Goal: Download file/media

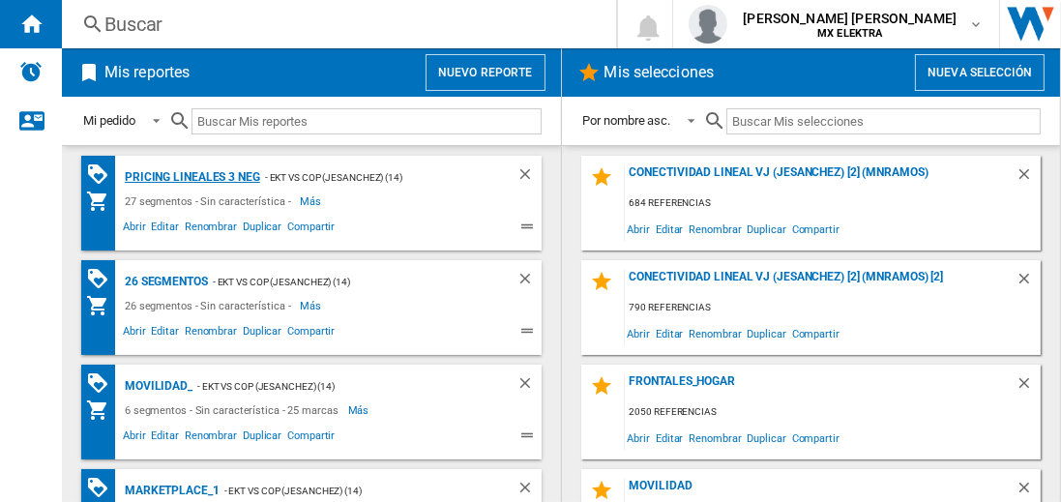
click at [192, 176] on div "Pricing lineales 3 neg" at bounding box center [190, 177] width 140 height 24
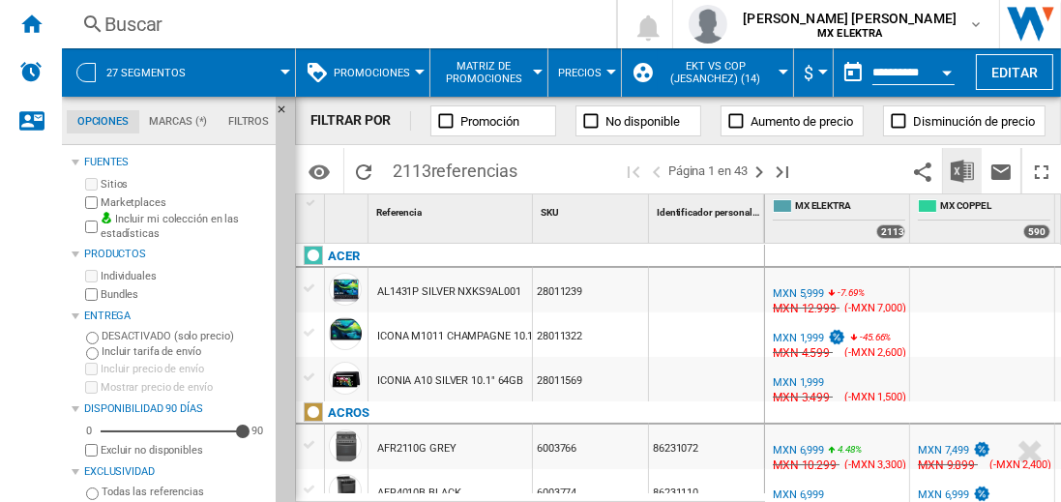
click at [964, 170] on img "Descargar en Excel" at bounding box center [962, 171] width 23 height 23
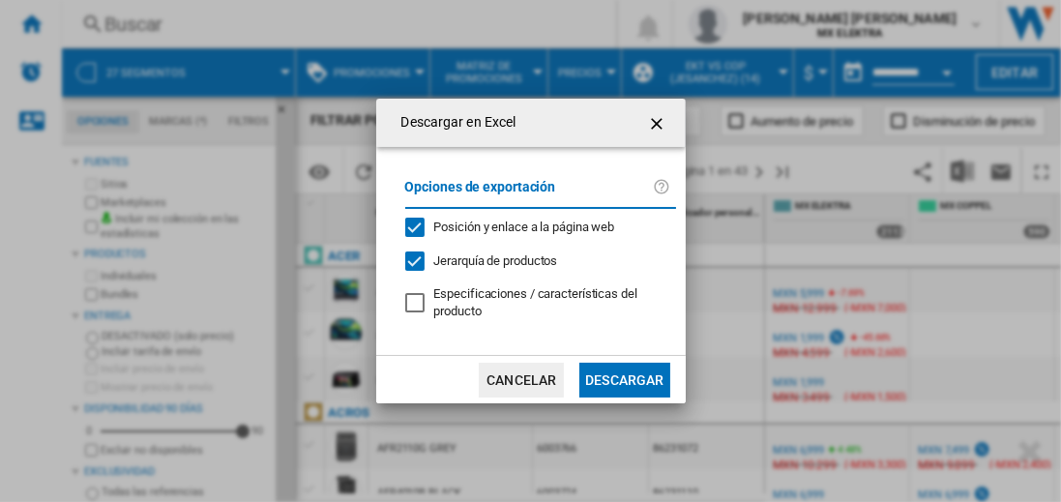
click at [624, 377] on button "Descargar" at bounding box center [625, 380] width 90 height 35
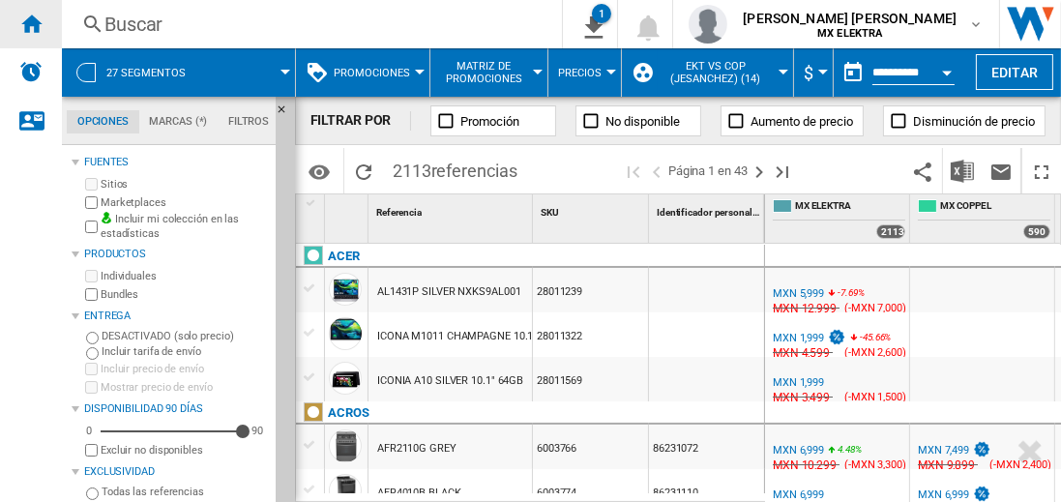
click at [31, 23] on ng-md-icon "Inicio" at bounding box center [30, 23] width 23 height 23
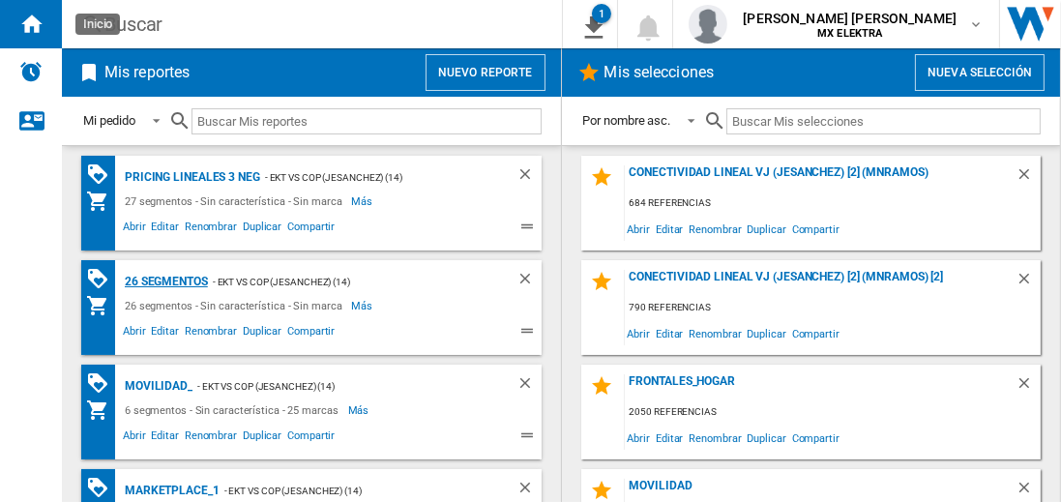
click at [167, 280] on div "26 segmentos" at bounding box center [164, 282] width 88 height 24
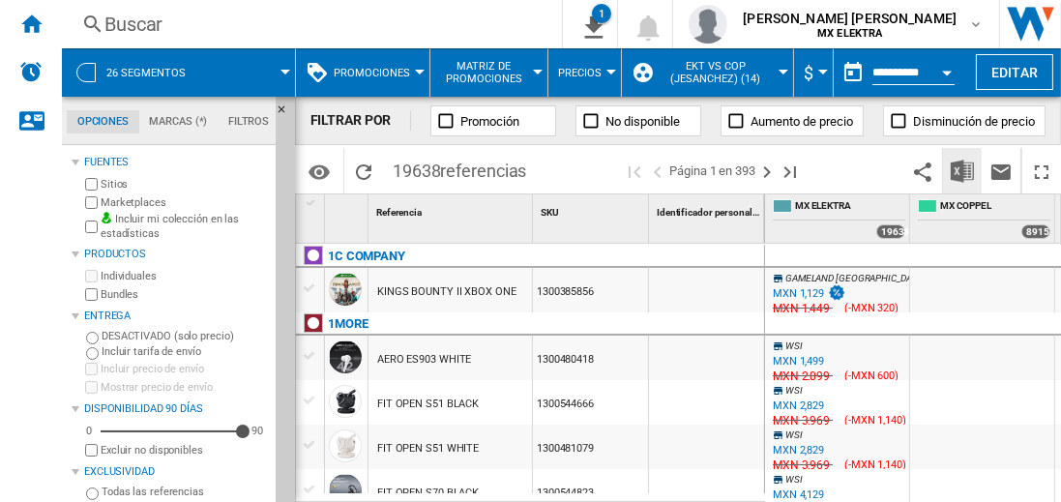
click at [964, 170] on img "Descargar en Excel" at bounding box center [962, 171] width 23 height 23
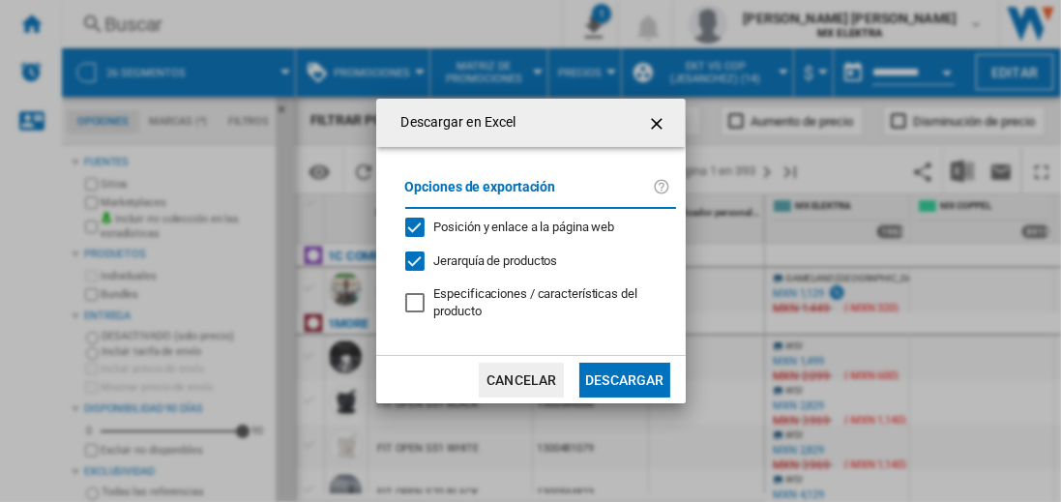
click at [624, 377] on button "Descargar" at bounding box center [625, 380] width 90 height 35
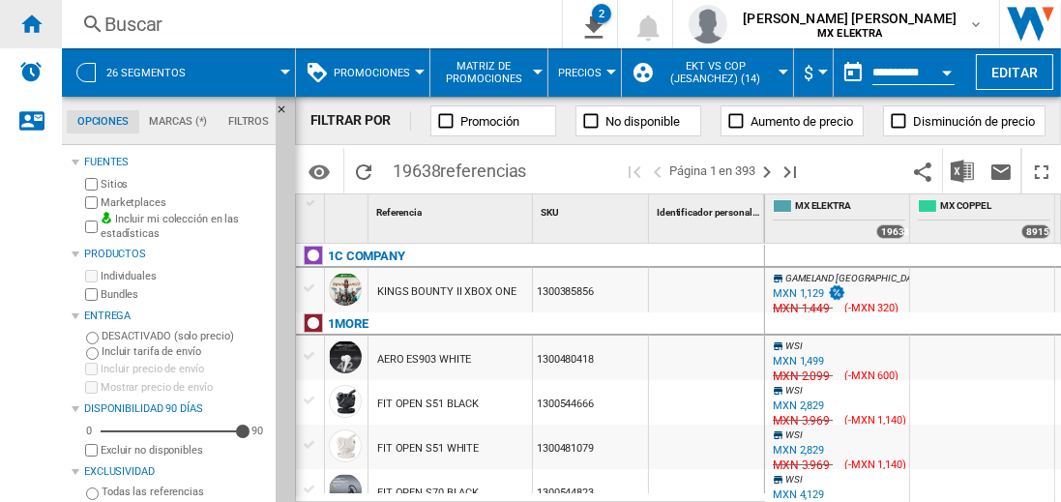
click at [31, 23] on ng-md-icon "Inicio" at bounding box center [30, 23] width 23 height 23
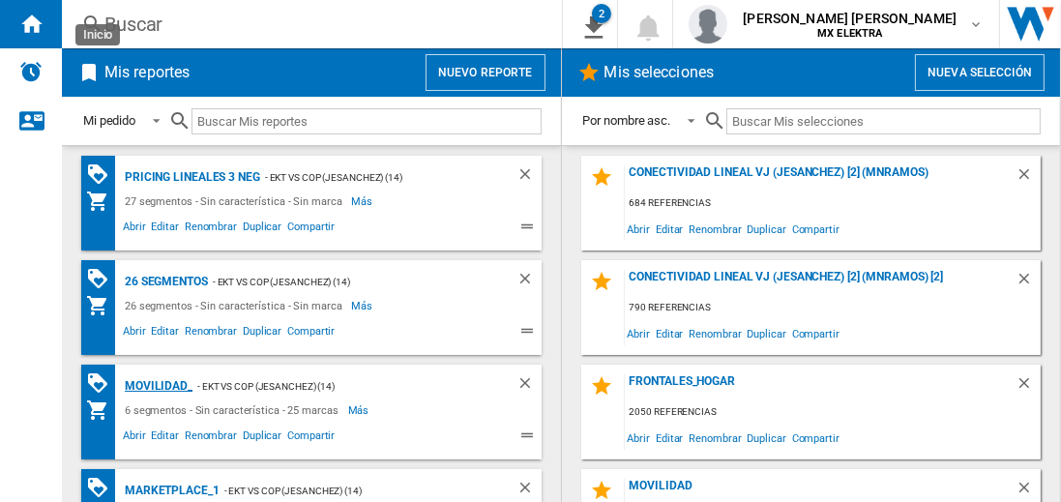
click at [155, 384] on div "MOVILIDAD_" at bounding box center [156, 386] width 73 height 24
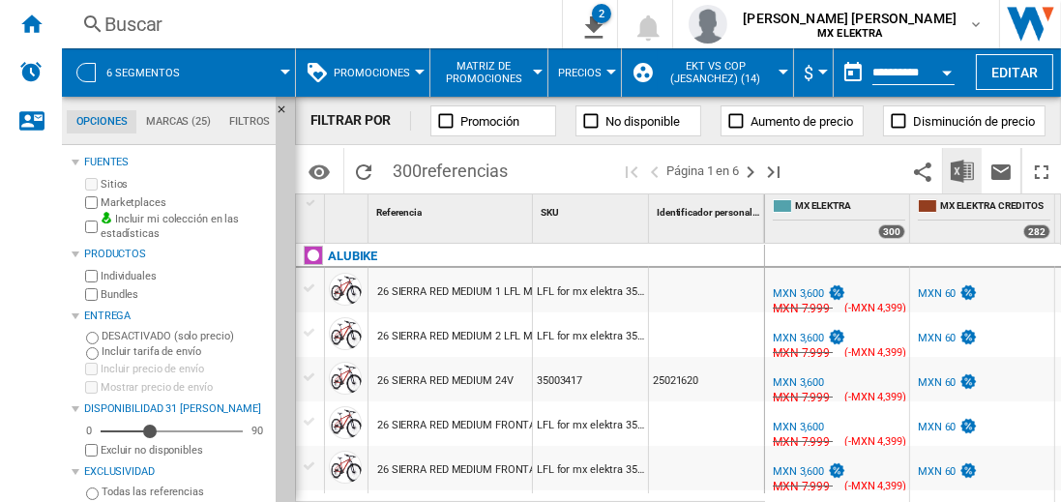
click at [964, 170] on img "Descargar en Excel" at bounding box center [962, 171] width 23 height 23
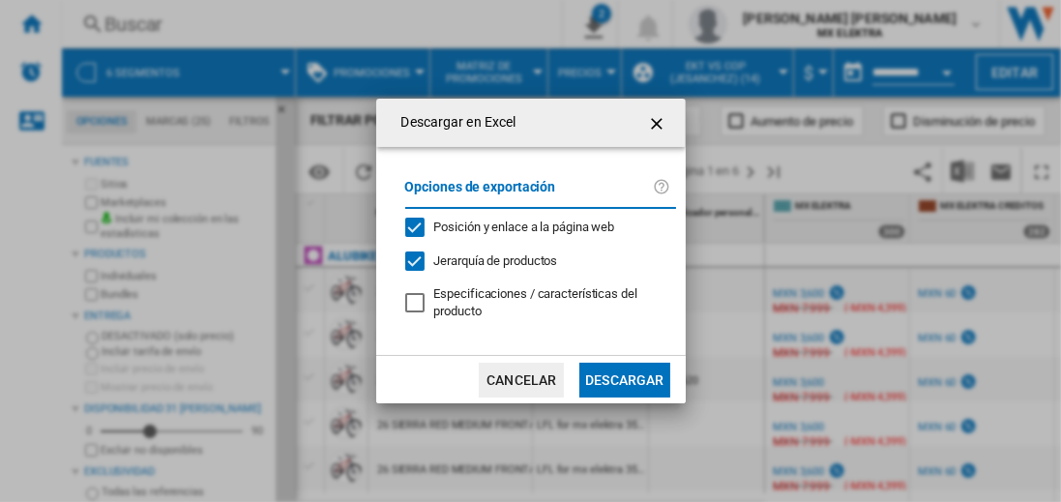
click at [624, 377] on button "Descargar" at bounding box center [625, 380] width 90 height 35
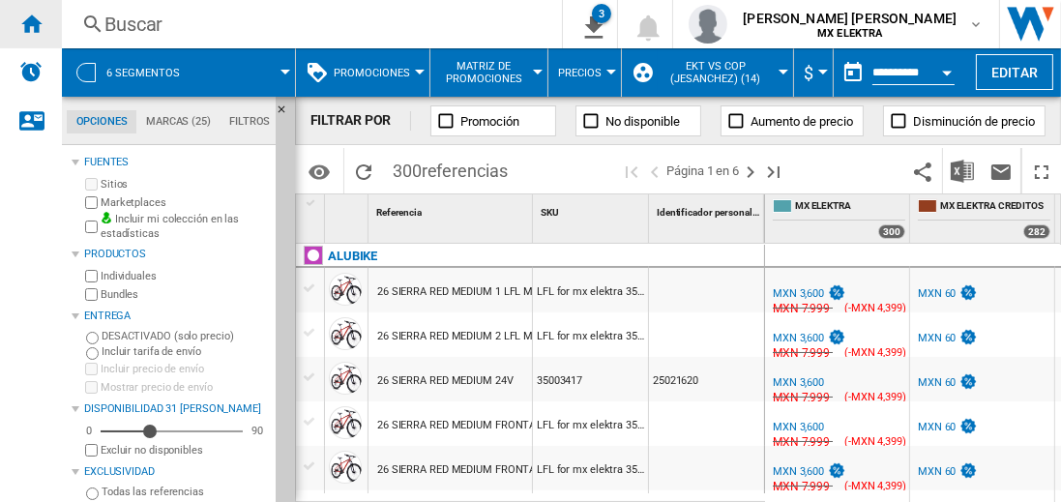
click at [31, 23] on ng-md-icon "Inicio" at bounding box center [30, 23] width 23 height 23
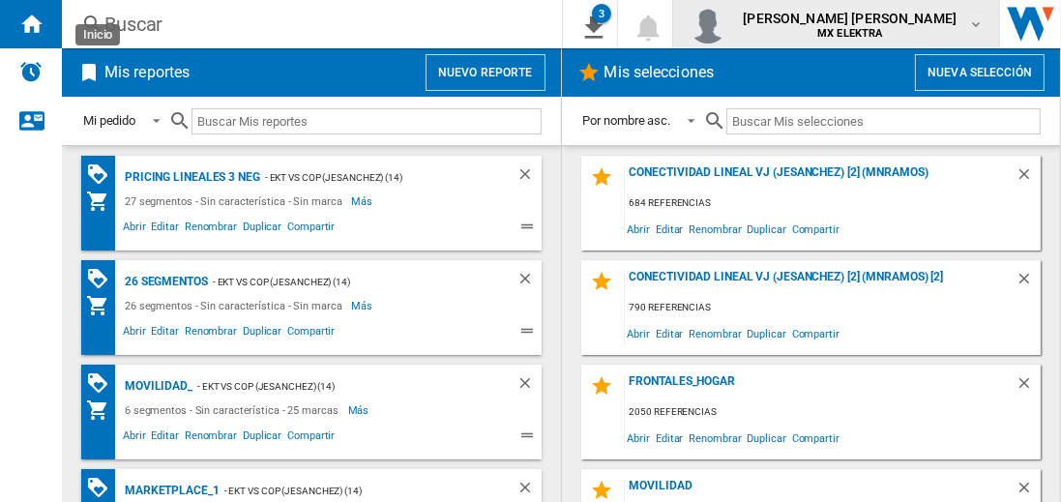
click at [869, 24] on span "[PERSON_NAME] [PERSON_NAME]" at bounding box center [850, 18] width 214 height 19
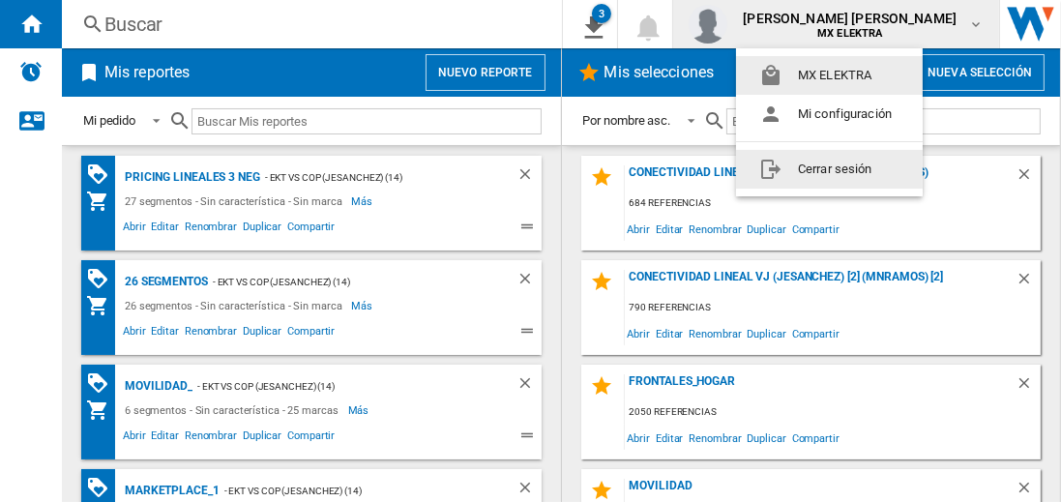
click at [829, 168] on button "Cerrar sesión" at bounding box center [829, 169] width 187 height 39
